Goal: Task Accomplishment & Management: Complete application form

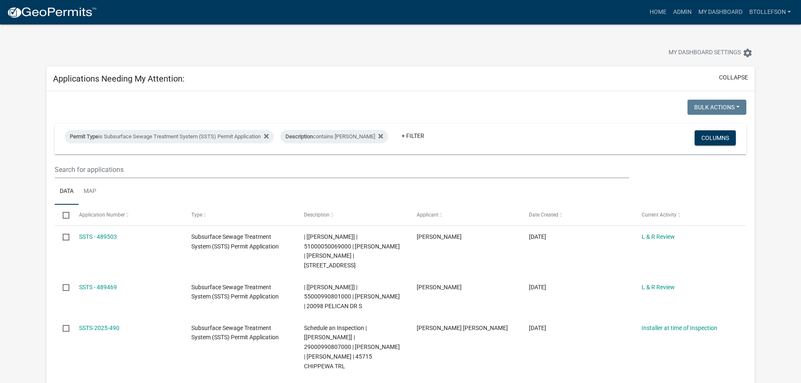
select select "3: 100"
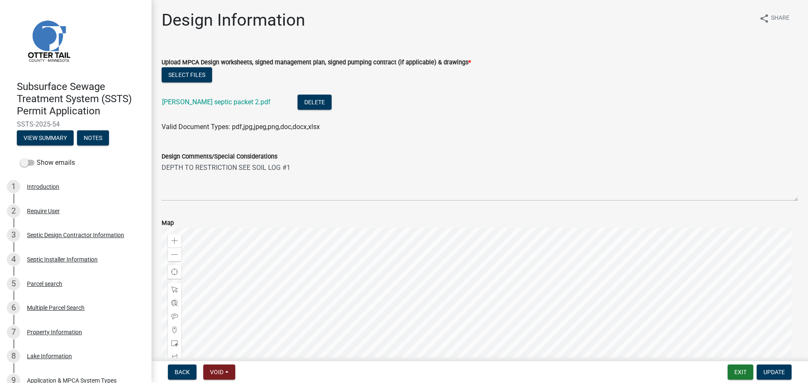
scroll to position [320, 0]
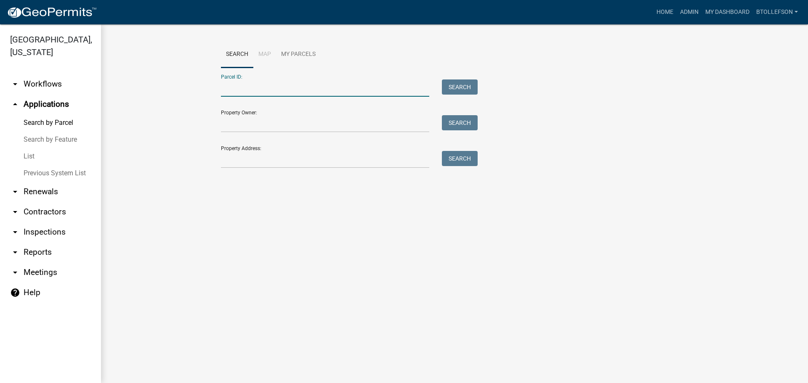
click at [318, 89] on input "Parcel ID:" at bounding box center [325, 87] width 208 height 17
paste input "20000170096001"
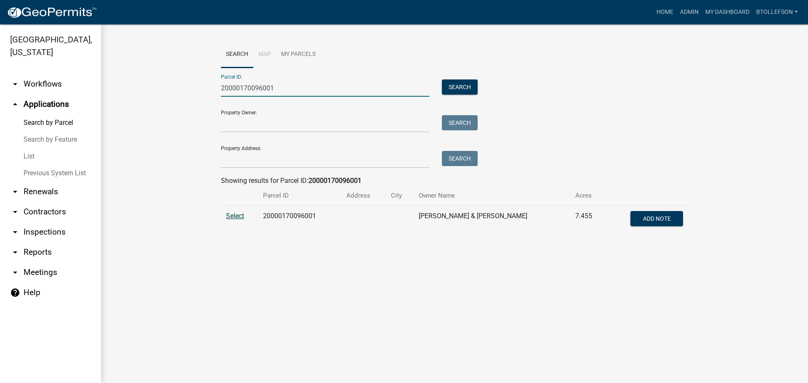
type input "20000170096001"
click at [237, 215] on span "Select" at bounding box center [235, 216] width 18 height 8
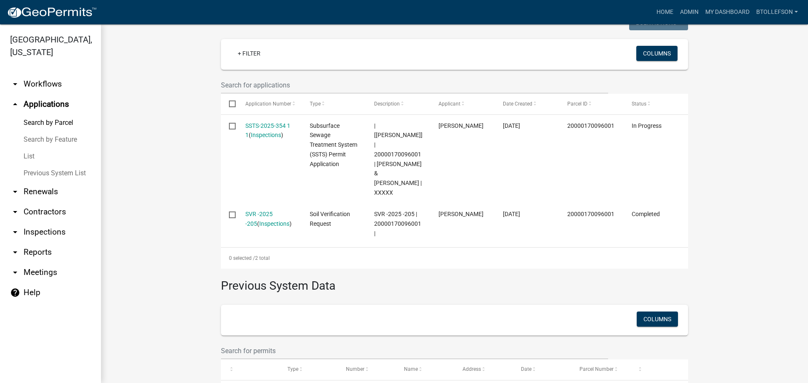
scroll to position [233, 0]
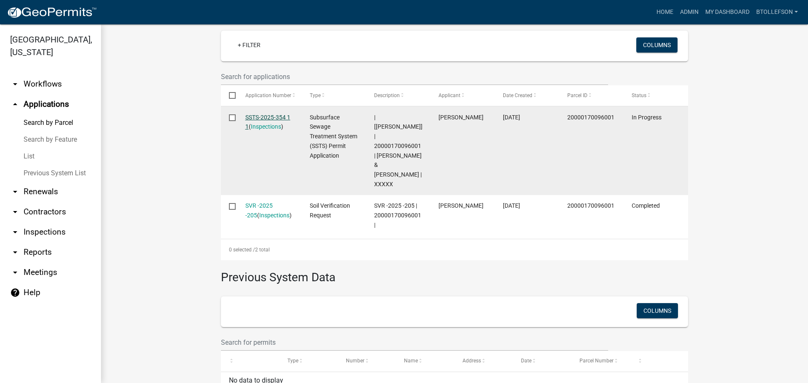
click at [260, 114] on link "SSTS-2025-354 1 1" at bounding box center [267, 122] width 45 height 16
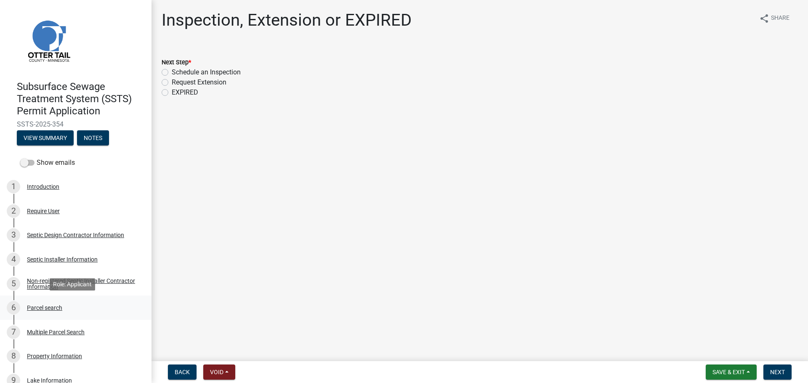
click at [51, 310] on div "Parcel search" at bounding box center [44, 308] width 35 height 6
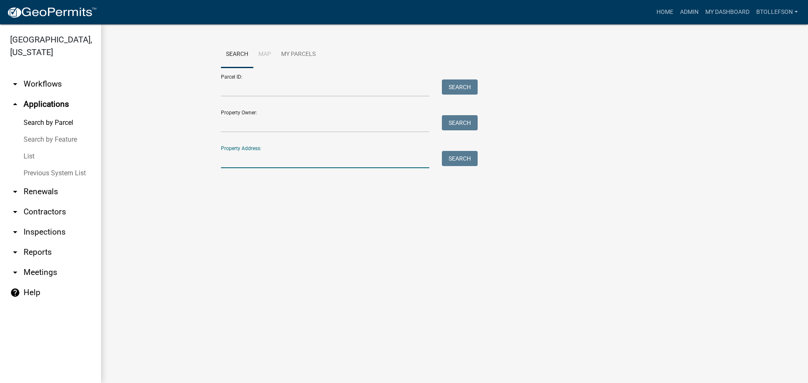
click at [309, 162] on input "Property Address:" at bounding box center [325, 159] width 208 height 17
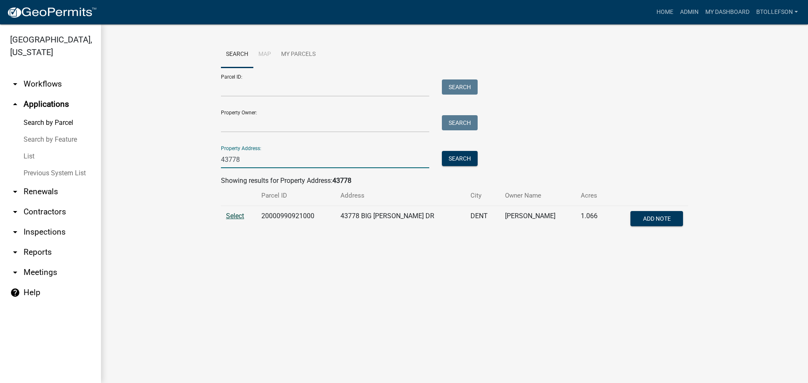
type input "43778"
click at [244, 218] on span "Select" at bounding box center [235, 216] width 18 height 8
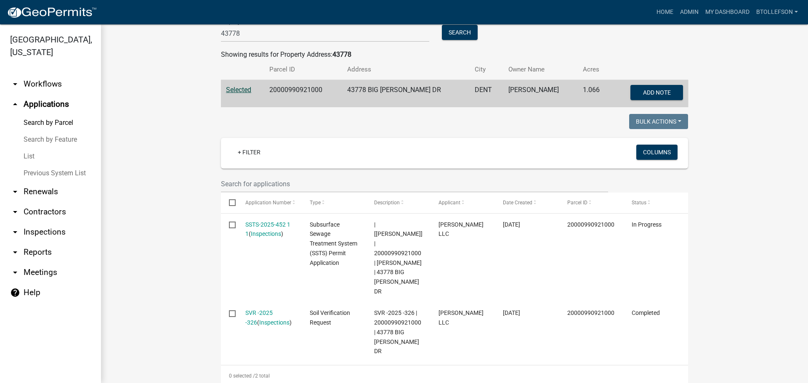
scroll to position [168, 0]
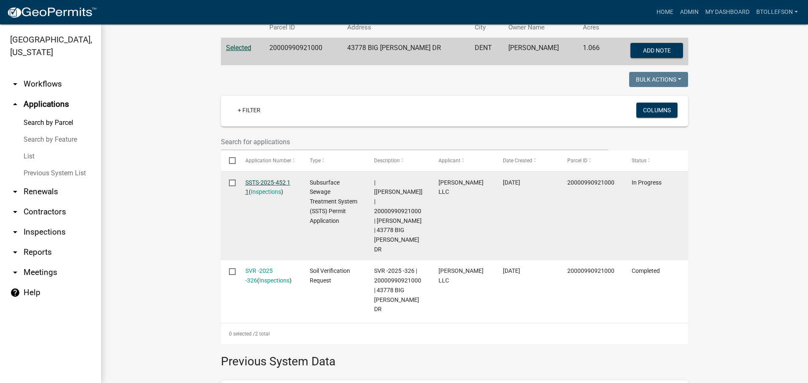
click at [258, 180] on link "SSTS-2025-452 1 1" at bounding box center [267, 187] width 45 height 16
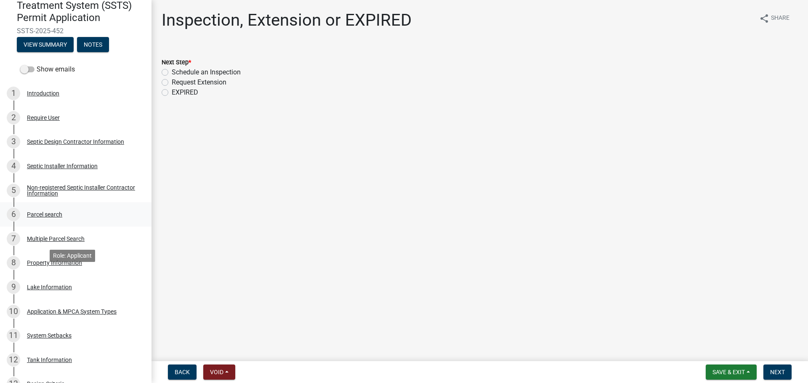
scroll to position [126, 0]
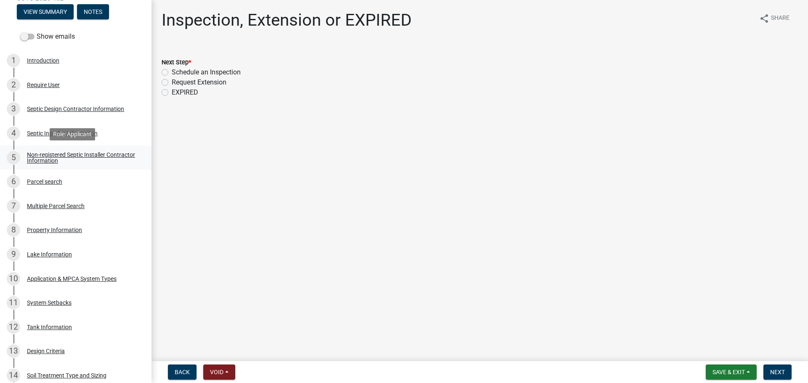
click at [53, 154] on div "Non-registered Septic Installer Contractor Information" at bounding box center [82, 158] width 111 height 12
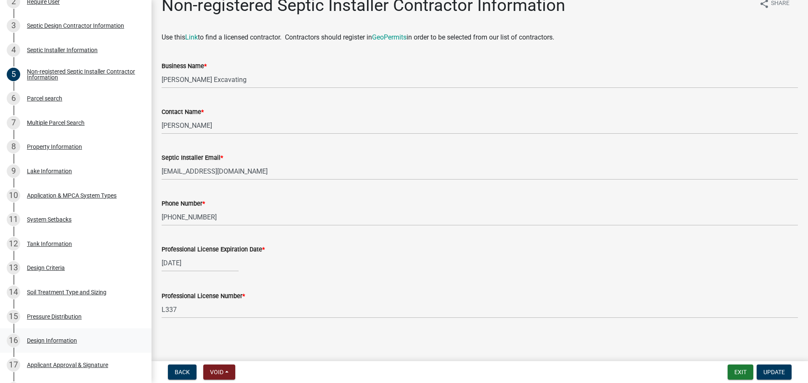
scroll to position [0, 0]
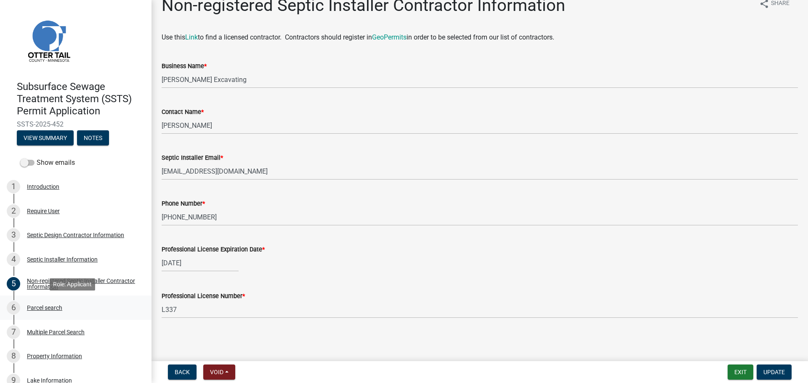
click at [52, 312] on div "6 Parcel search" at bounding box center [72, 307] width 131 height 13
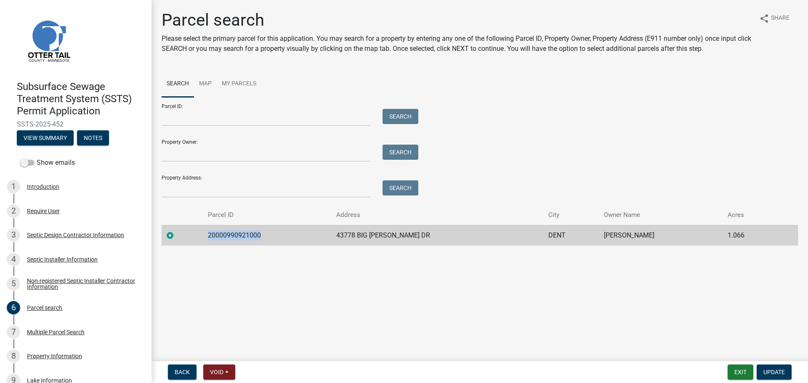
drag, startPoint x: 270, startPoint y: 232, endPoint x: 212, endPoint y: 239, distance: 58.5
click at [212, 239] on td "20000990921000" at bounding box center [267, 235] width 129 height 21
copy td "20000990921000"
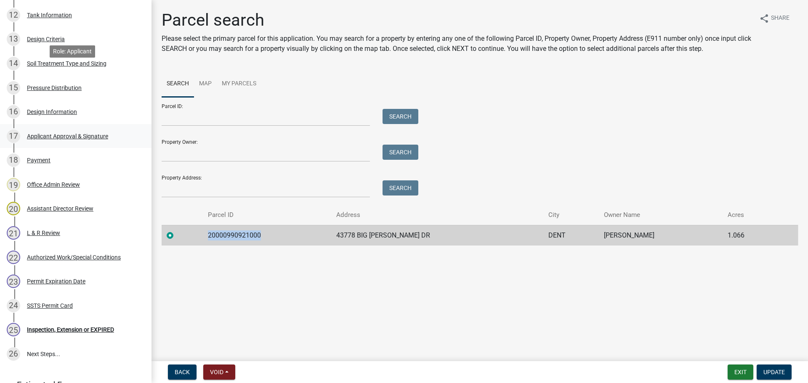
scroll to position [500, 0]
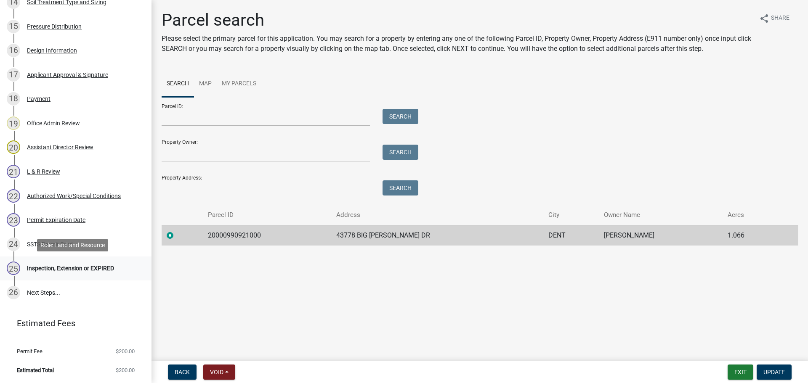
click at [78, 266] on div "Inspection, Extension or EXPIRED" at bounding box center [70, 268] width 87 height 6
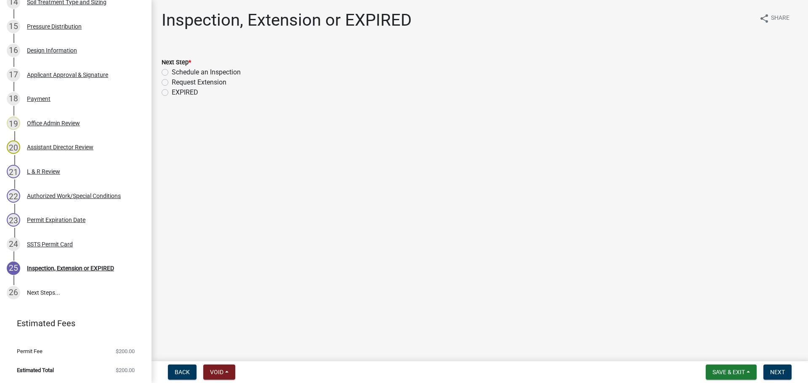
click at [172, 72] on label "Schedule an Inspection" at bounding box center [206, 72] width 69 height 10
click at [172, 72] on input "Schedule an Inspection" at bounding box center [174, 69] width 5 height 5
radio input "true"
click at [771, 373] on span "Next" at bounding box center [777, 372] width 15 height 7
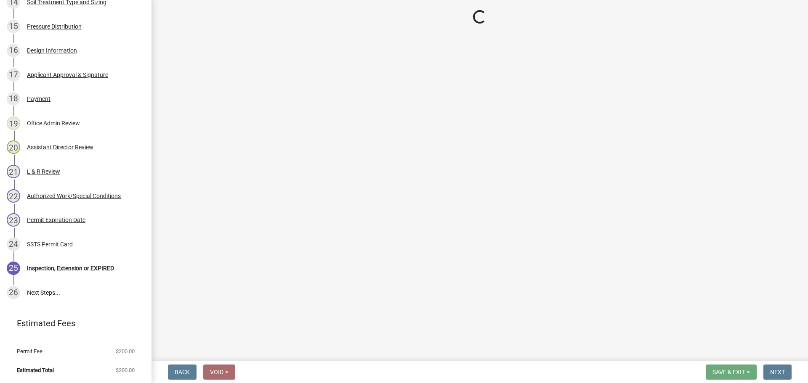
scroll to position [524, 0]
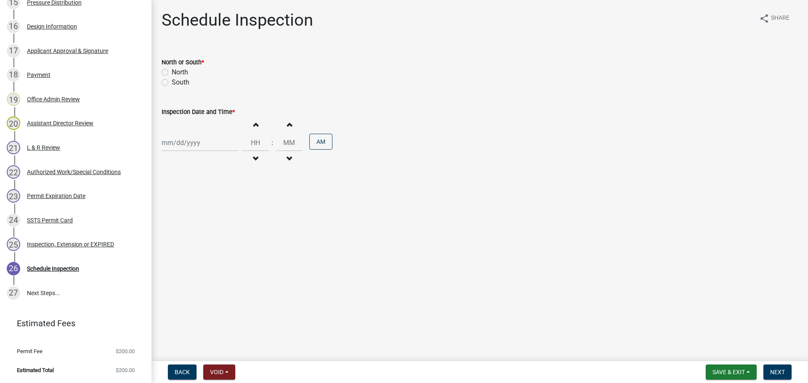
click at [172, 73] on label "North" at bounding box center [180, 72] width 16 height 10
click at [172, 73] on input "North" at bounding box center [174, 69] width 5 height 5
radio input "true"
click at [211, 143] on div at bounding box center [200, 142] width 77 height 17
select select "10"
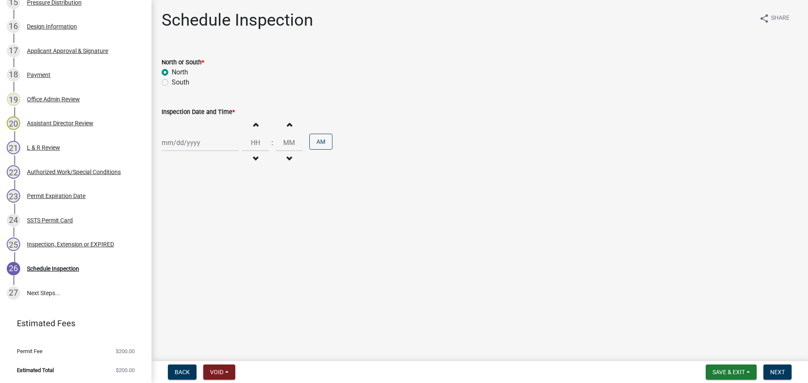
select select "2025"
click at [223, 201] on div "10" at bounding box center [223, 200] width 13 height 13
type input "10/10/2025"
click at [247, 141] on input "Hours" at bounding box center [255, 142] width 27 height 17
type input "03"
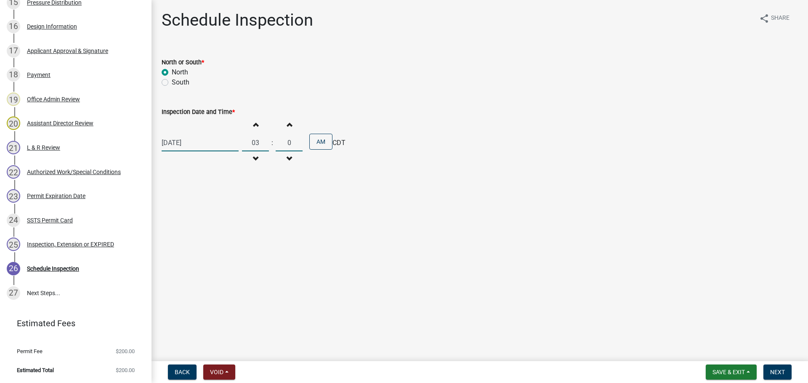
type input "00"
click at [315, 136] on button "AM" at bounding box center [320, 142] width 23 height 16
click at [784, 374] on span "Next" at bounding box center [777, 372] width 15 height 7
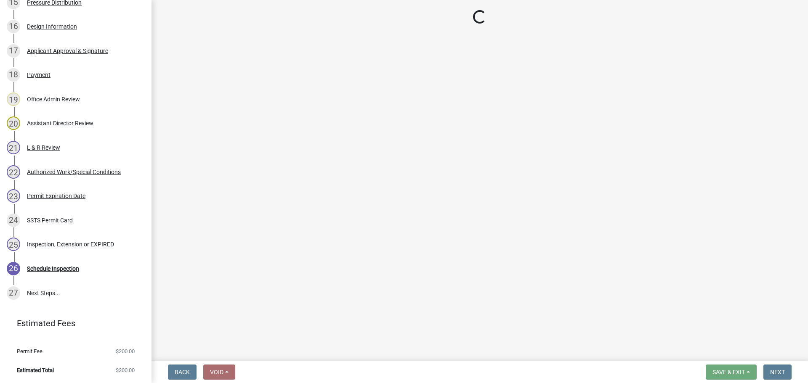
scroll to position [596, 0]
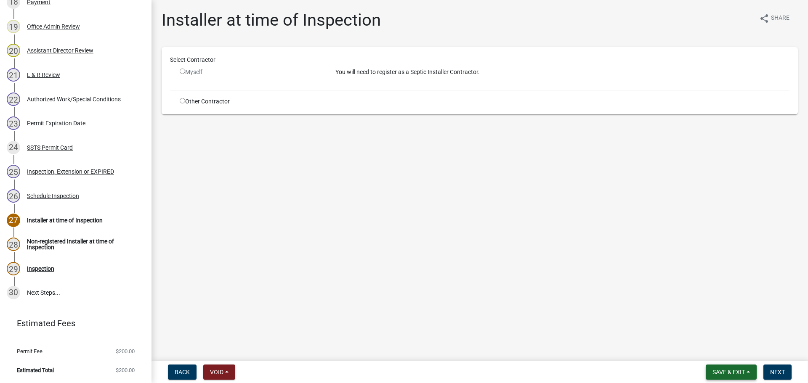
click at [736, 374] on span "Save & Exit" at bounding box center [728, 372] width 32 height 7
click at [721, 353] on button "Save & Exit" at bounding box center [722, 350] width 67 height 20
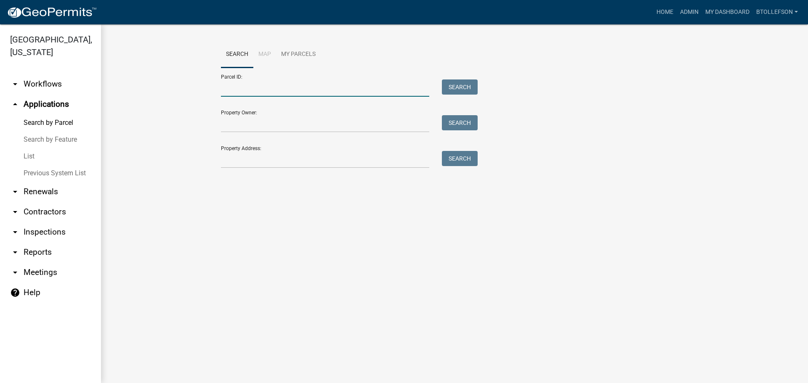
click at [245, 89] on input "Parcel ID:" at bounding box center [325, 87] width 208 height 17
paste input "20000170096001"
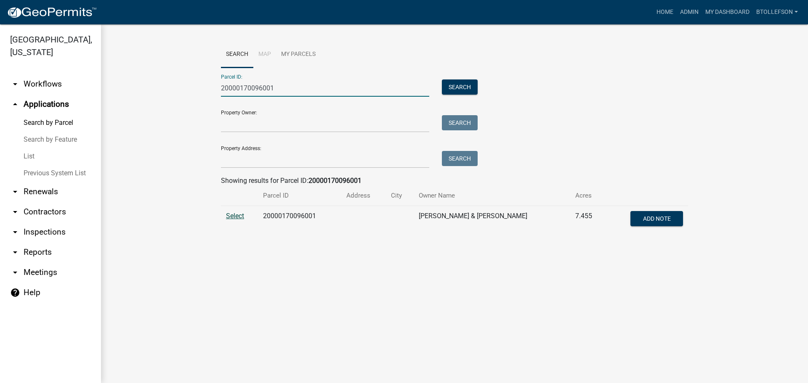
type input "20000170096001"
click at [237, 217] on span "Select" at bounding box center [235, 216] width 18 height 8
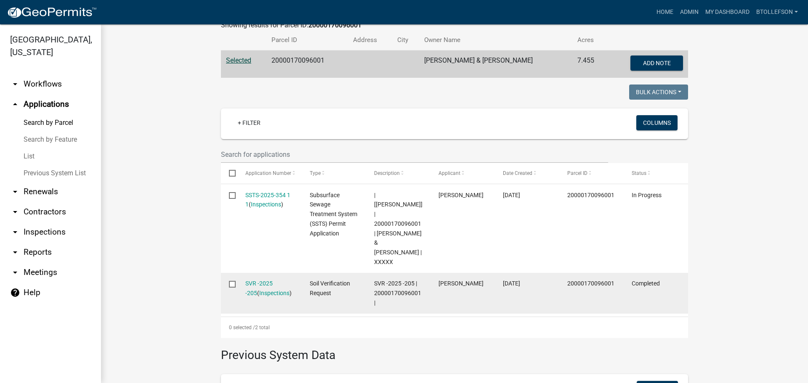
scroll to position [170, 0]
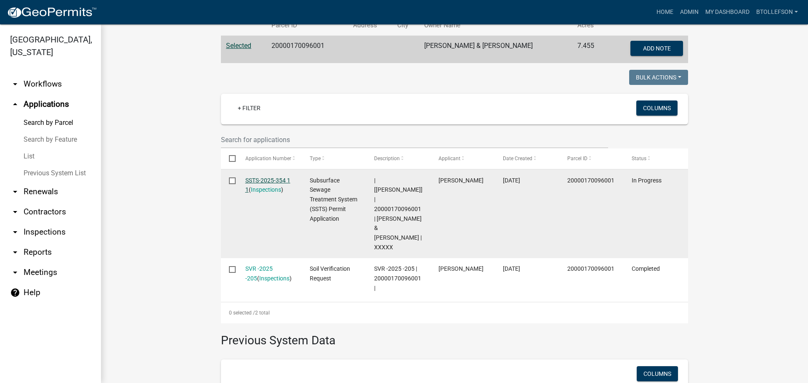
click at [257, 178] on link "SSTS-2025-354 1 1" at bounding box center [267, 185] width 45 height 16
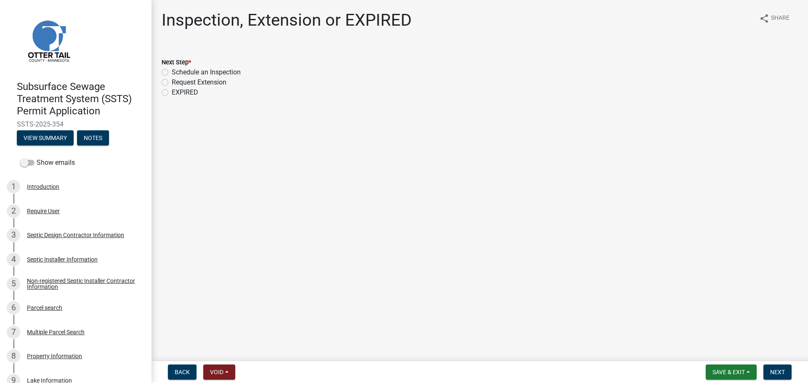
click at [172, 71] on label "Schedule an Inspection" at bounding box center [206, 72] width 69 height 10
click at [172, 71] on input "Schedule an Inspection" at bounding box center [174, 69] width 5 height 5
radio input "true"
click at [783, 365] on button "Next" at bounding box center [777, 372] width 28 height 15
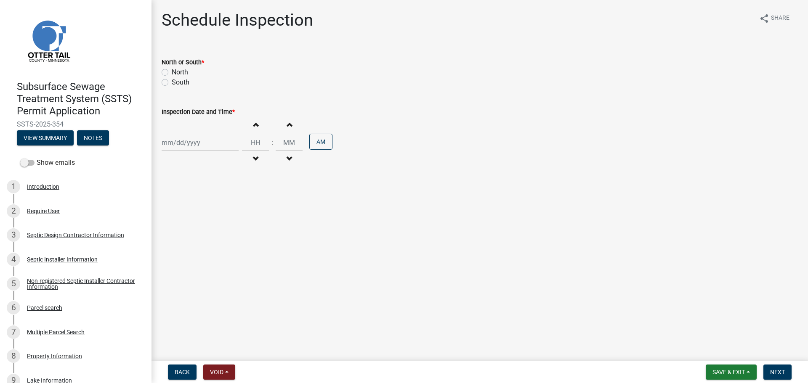
click at [172, 70] on label "North" at bounding box center [180, 72] width 16 height 10
click at [172, 70] on input "North" at bounding box center [174, 69] width 5 height 5
radio input "true"
click at [200, 140] on div at bounding box center [200, 142] width 77 height 17
select select "10"
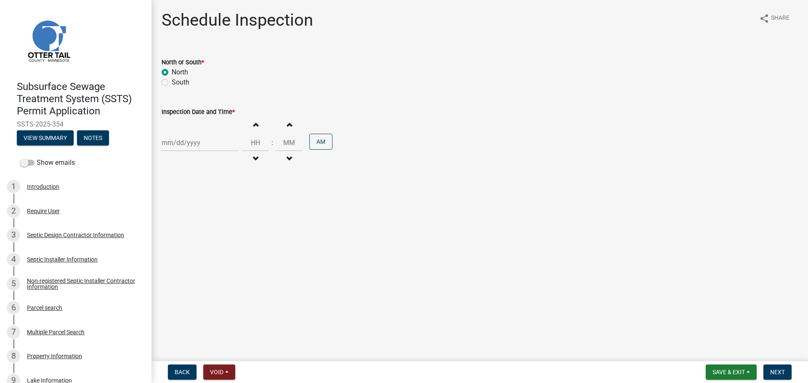
select select "2025"
click at [224, 205] on div "10" at bounding box center [223, 200] width 13 height 13
type input "10/10/2025"
click at [260, 142] on input "Hours" at bounding box center [255, 142] width 27 height 17
type input "03"
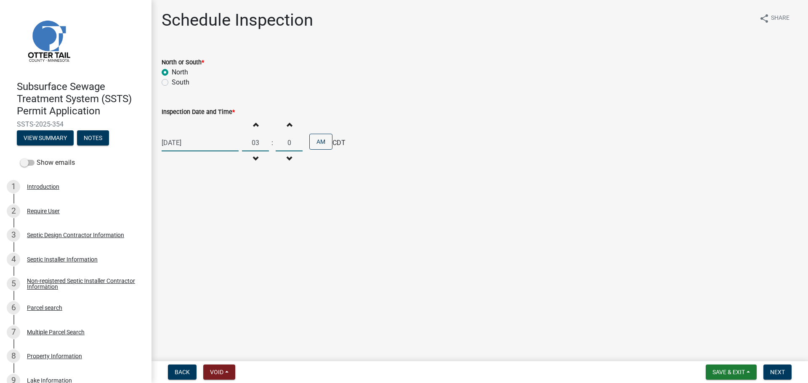
type input "00"
click at [320, 141] on button "AM" at bounding box center [320, 142] width 23 height 16
click at [777, 378] on button "Next" at bounding box center [777, 372] width 28 height 15
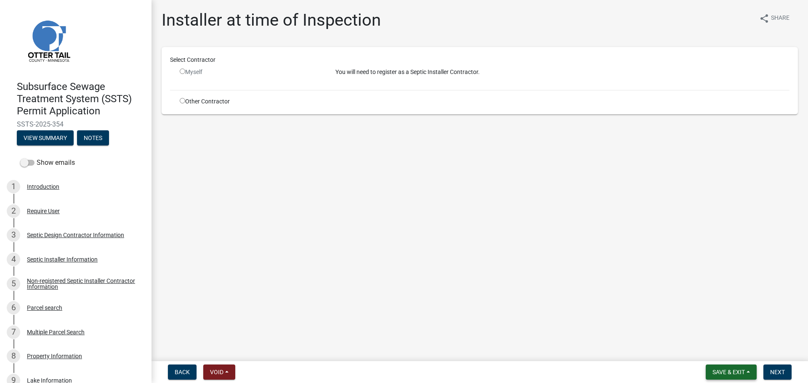
click at [733, 371] on span "Save & Exit" at bounding box center [728, 372] width 32 height 7
click at [719, 353] on button "Save & Exit" at bounding box center [722, 350] width 67 height 20
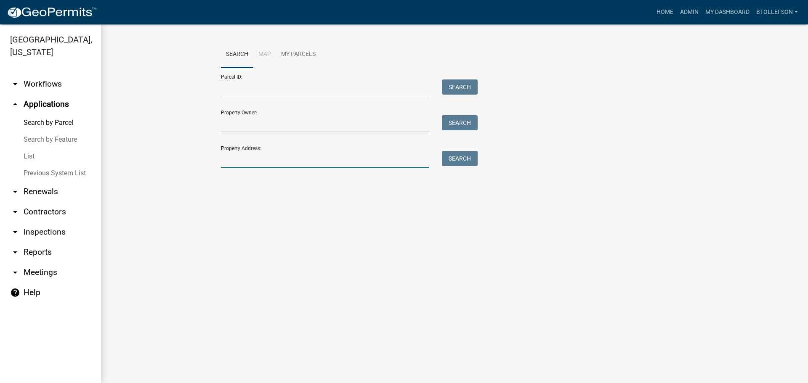
click at [274, 153] on input "Property Address:" at bounding box center [325, 159] width 208 height 17
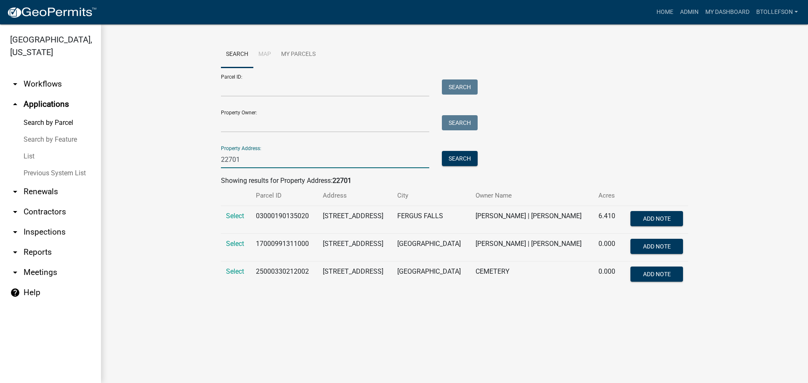
type input "22701"
drag, startPoint x: 257, startPoint y: 246, endPoint x: 267, endPoint y: 243, distance: 10.8
click at [267, 243] on td "17000991311000" at bounding box center [284, 248] width 67 height 28
drag, startPoint x: 255, startPoint y: 243, endPoint x: 306, endPoint y: 244, distance: 51.3
click at [306, 244] on td "17000991311000" at bounding box center [284, 248] width 67 height 28
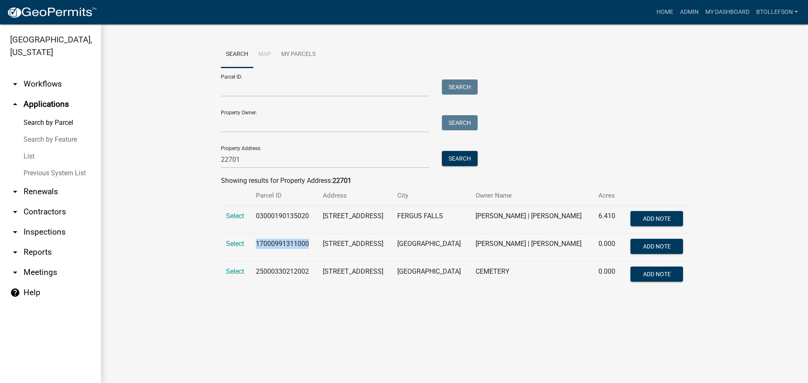
copy td "17000991311000"
drag, startPoint x: 182, startPoint y: 163, endPoint x: 144, endPoint y: 162, distance: 37.9
click at [144, 162] on wm-workflow-application-search-view "Search Map My Parcels Parcel ID: Search Property Owner: Search Property Address…" at bounding box center [454, 168] width 673 height 254
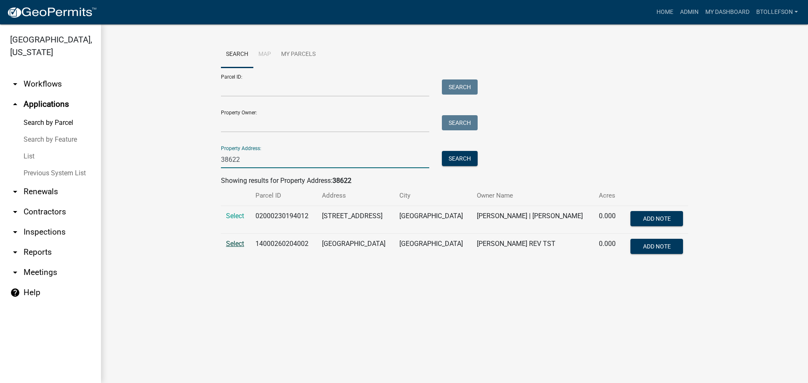
type input "38622"
click at [235, 246] on span "Select" at bounding box center [235, 244] width 18 height 8
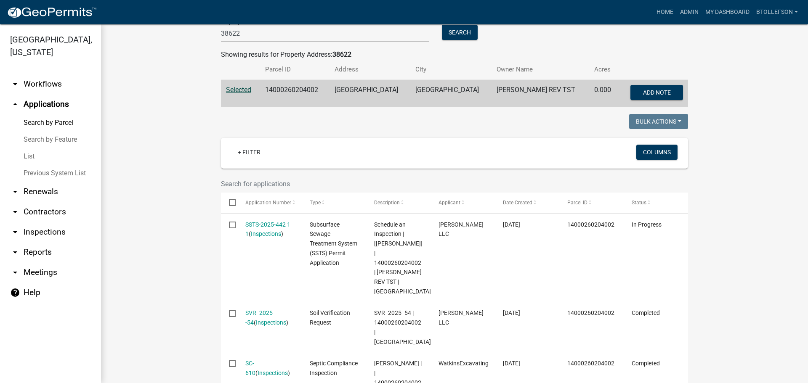
scroll to position [168, 0]
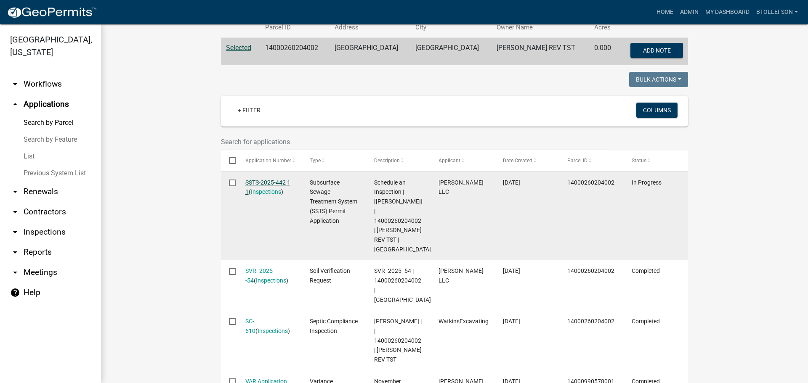
click at [246, 182] on link "SSTS-2025-442 1 1" at bounding box center [267, 187] width 45 height 16
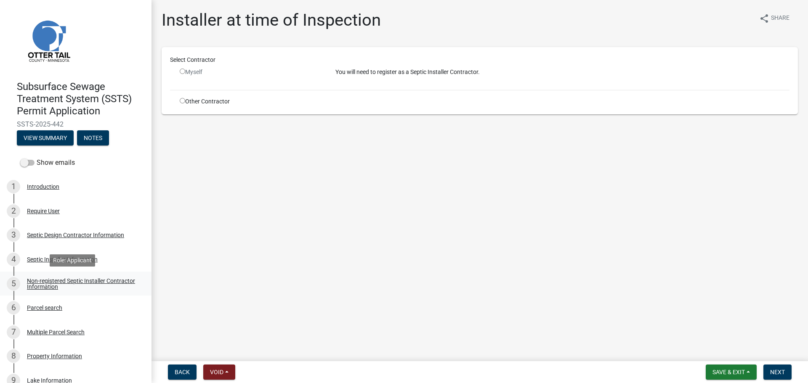
click at [79, 291] on link "5 Non-registered Septic Installer Contractor Information" at bounding box center [75, 284] width 151 height 24
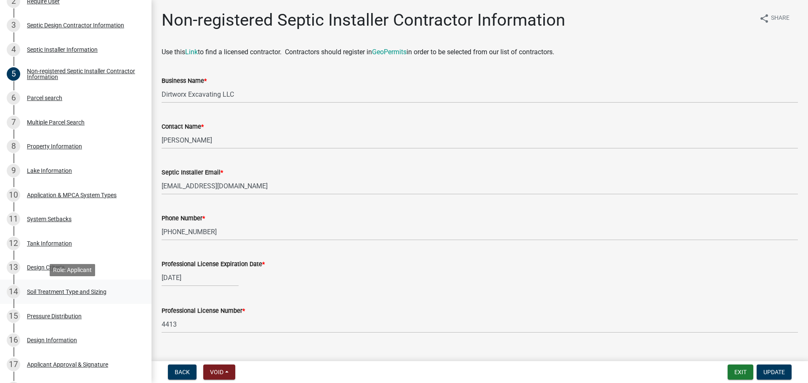
scroll to position [210, 0]
click at [44, 264] on div "Design Criteria" at bounding box center [46, 267] width 38 height 6
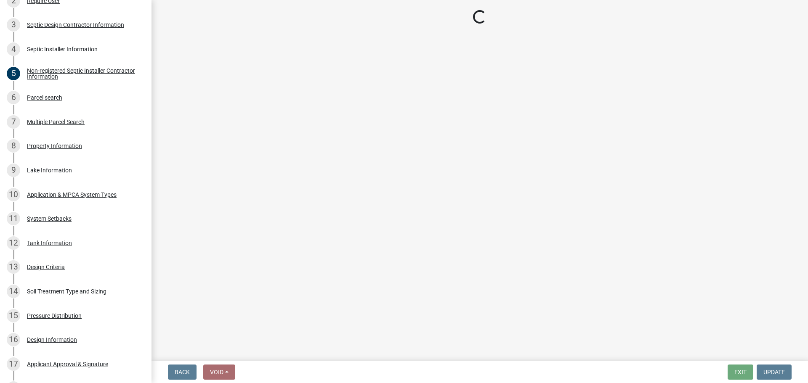
select select "161dc003-2926-44f5-9717-bc9d566eecc1"
select select "3153871a-0646-45c0-8d36-98762e1aaded"
select select "643267e1-855b-462d-a385-c521968adb40"
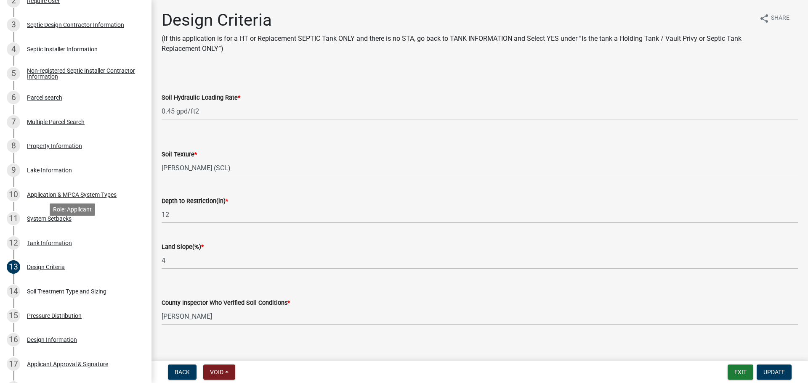
scroll to position [379, 0]
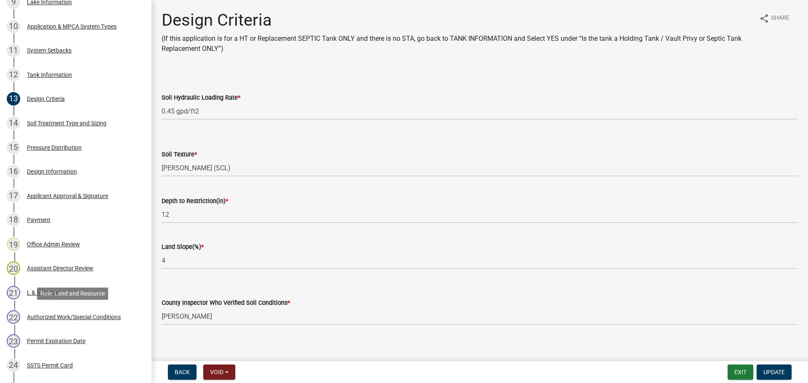
click at [66, 312] on div "22 Authorized Work/Special Conditions" at bounding box center [72, 316] width 131 height 13
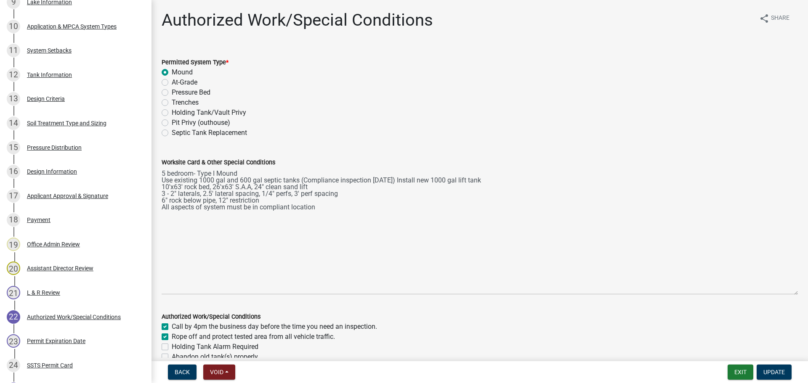
drag, startPoint x: 791, startPoint y: 203, endPoint x: 774, endPoint y: 291, distance: 89.4
click at [774, 291] on textarea "5 bedroom- Type I Mound Use existing 1000 gal and 600 gal septic tanks (Complia…" at bounding box center [480, 230] width 636 height 127
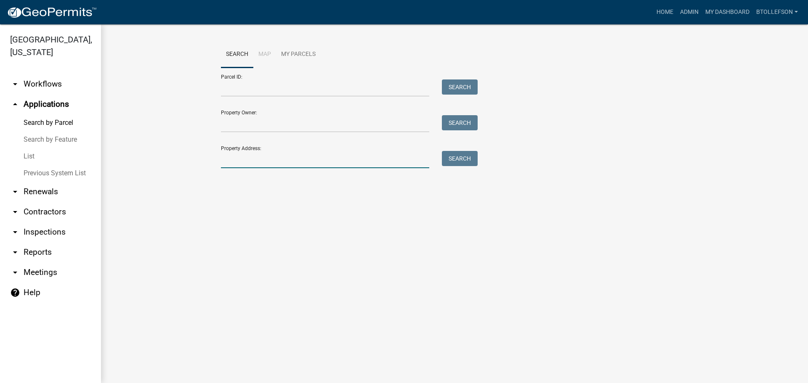
click at [269, 165] on input "Property Address:" at bounding box center [325, 159] width 208 height 17
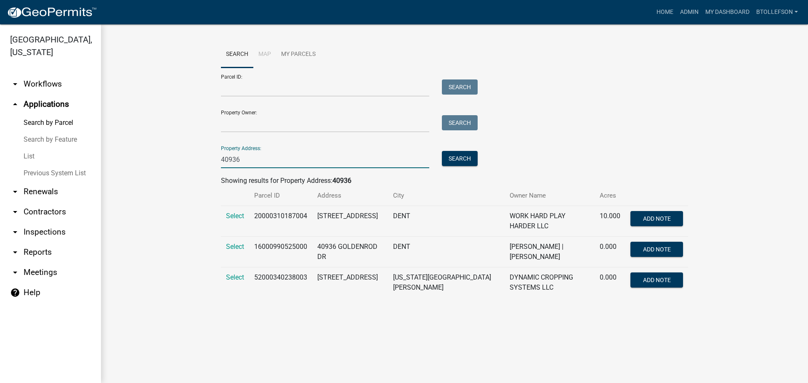
type input "40936"
click at [239, 282] on td "Select" at bounding box center [235, 283] width 28 height 31
click at [237, 278] on span "Select" at bounding box center [235, 277] width 18 height 8
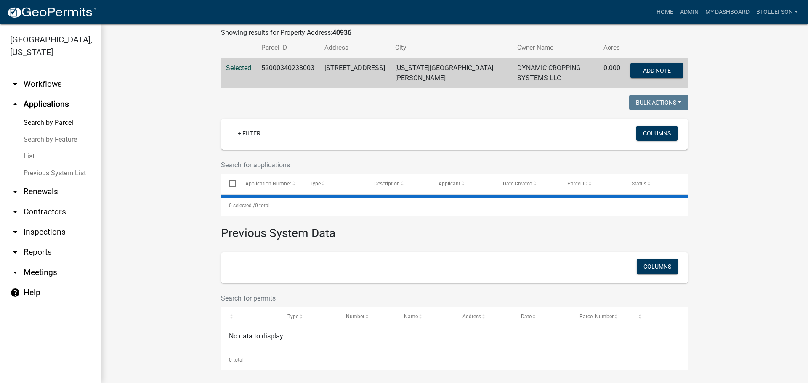
scroll to position [149, 0]
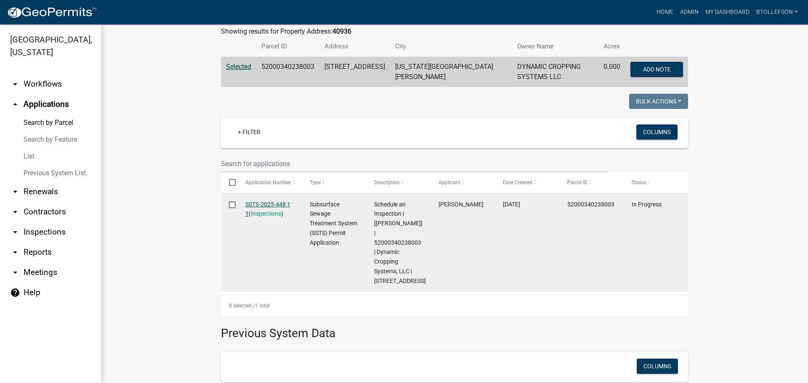
click at [258, 201] on link "SSTS-2025-448 1 1" at bounding box center [267, 209] width 45 height 16
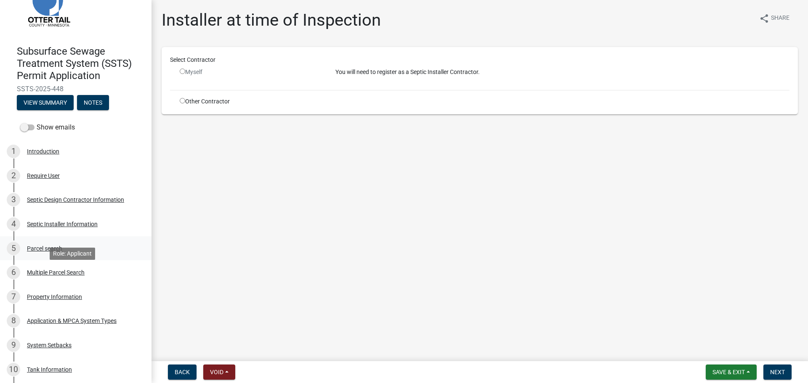
scroll to position [126, 0]
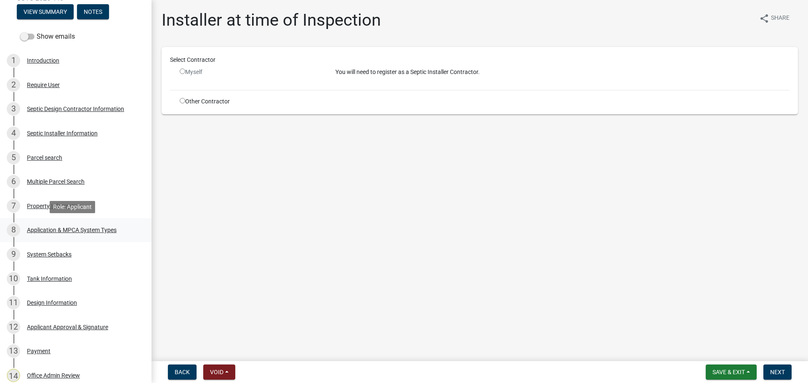
click at [115, 233] on div "Application & MPCA System Types" at bounding box center [72, 230] width 90 height 6
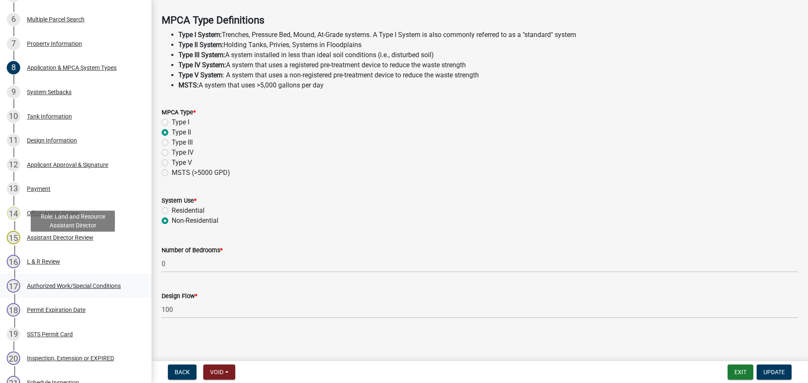
scroll to position [294, 0]
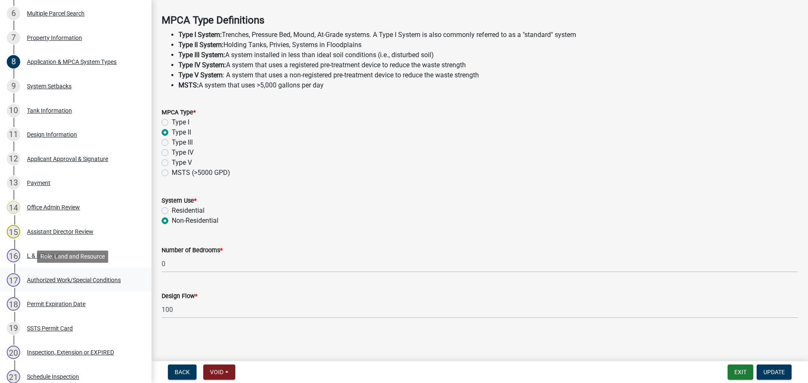
click at [80, 278] on div "Authorized Work/Special Conditions" at bounding box center [74, 280] width 94 height 6
